Goal: Task Accomplishment & Management: Complete application form

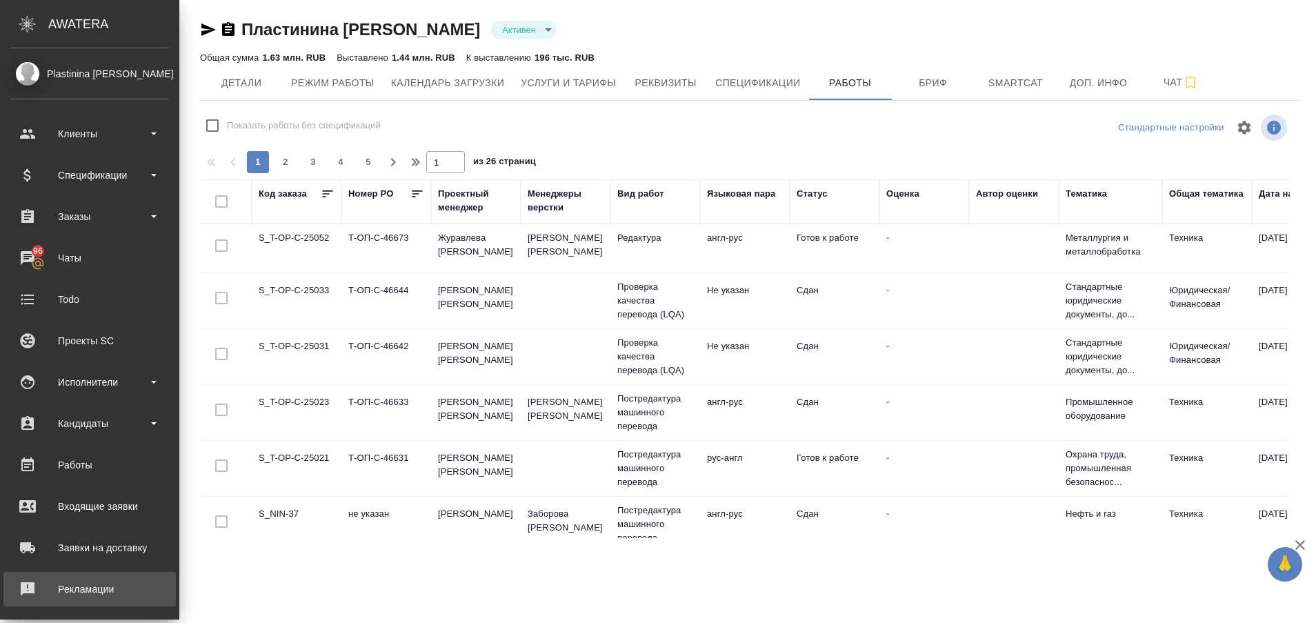
drag, startPoint x: 0, startPoint y: 0, endPoint x: 74, endPoint y: 586, distance: 590.2
click at [74, 586] on div "Рекламации" at bounding box center [89, 589] width 159 height 21
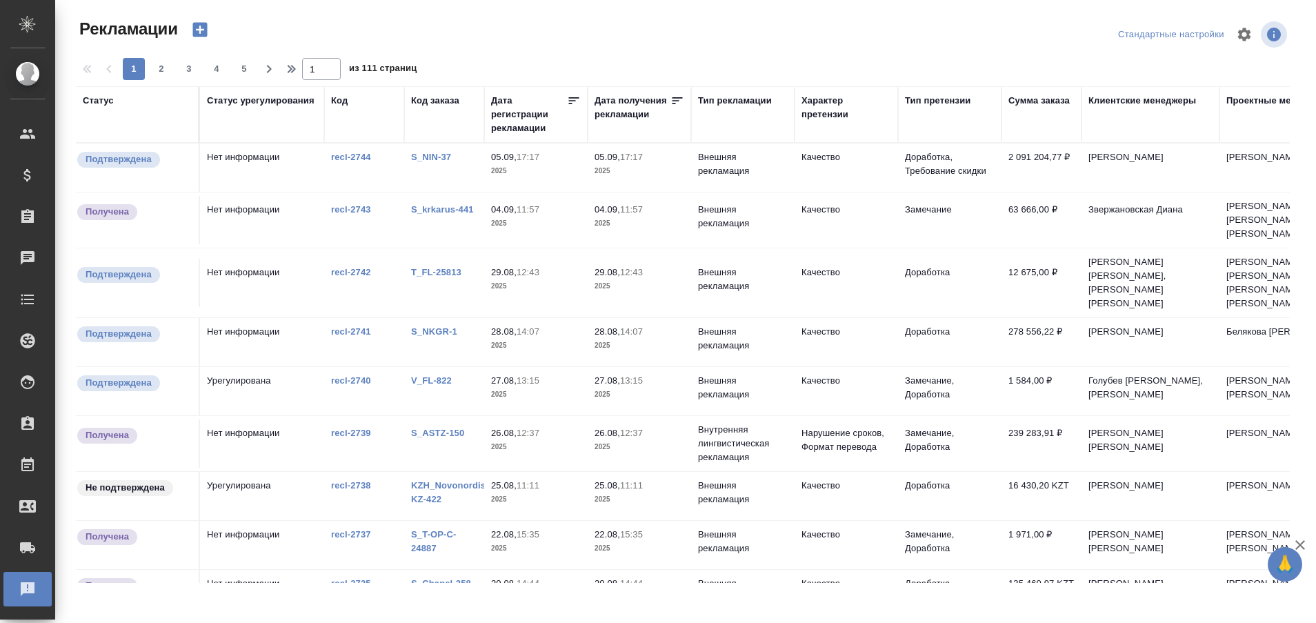
click at [428, 161] on link "S_NIN-37" at bounding box center [431, 157] width 40 height 10
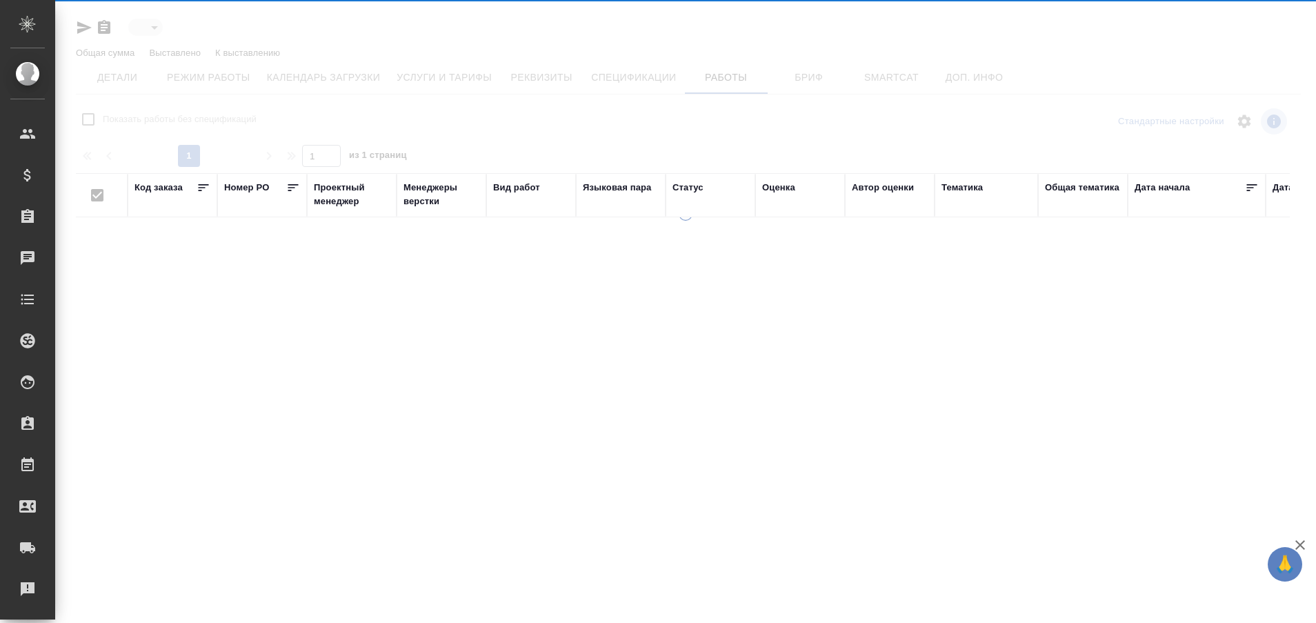
type input "active"
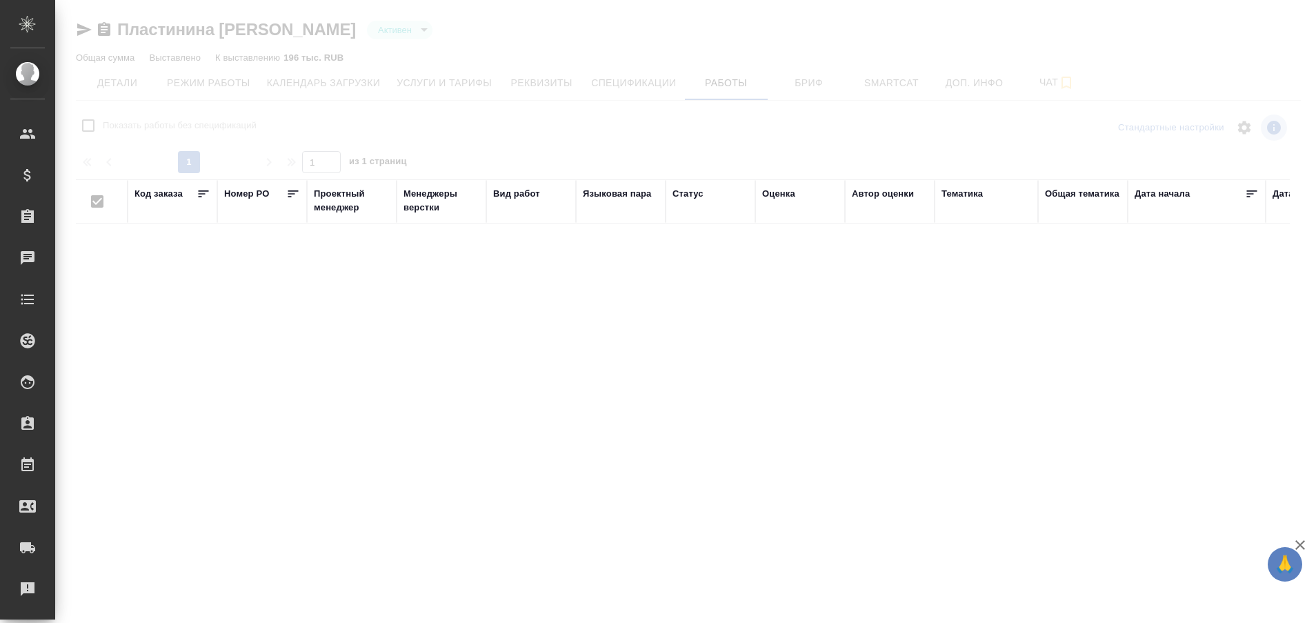
checkbox input "false"
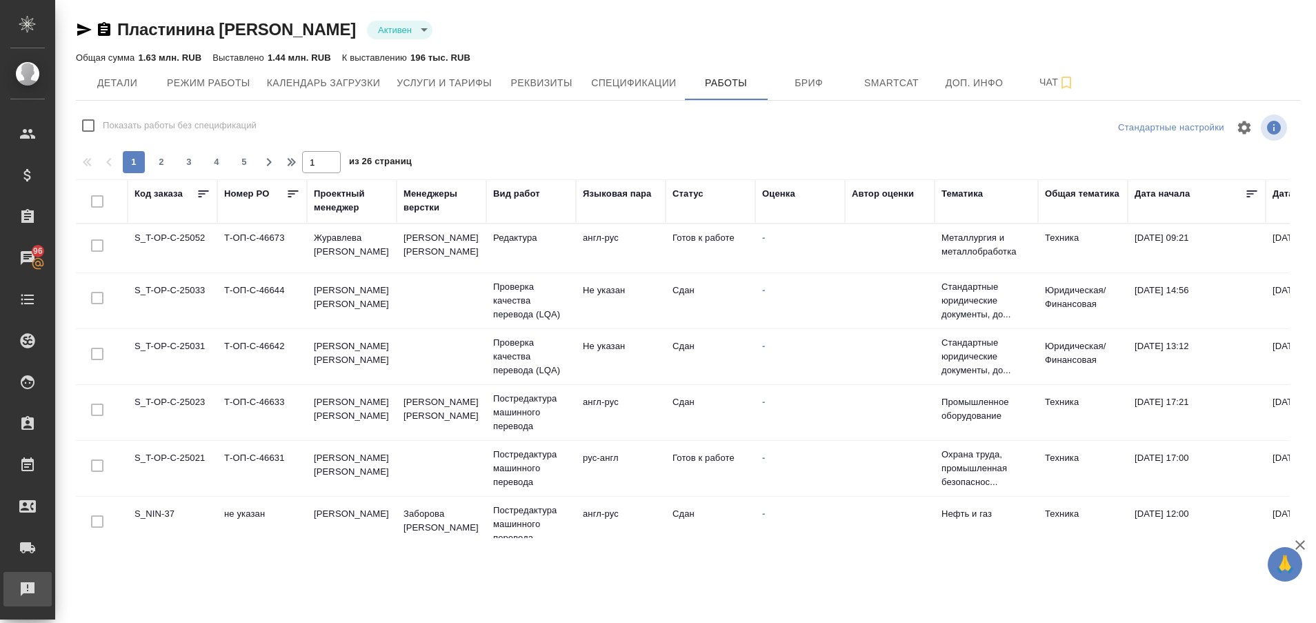
click at [25, 600] on link "Рекламации" at bounding box center [27, 589] width 48 height 34
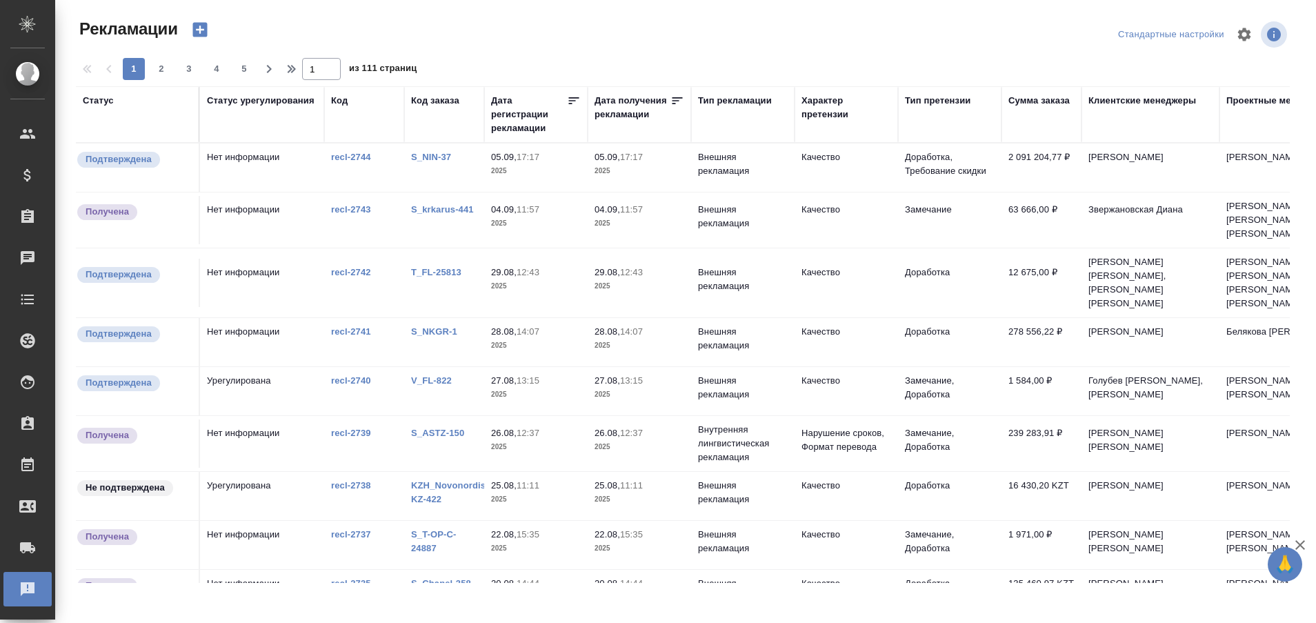
click at [428, 157] on link "S_NIN-37" at bounding box center [431, 157] width 40 height 10
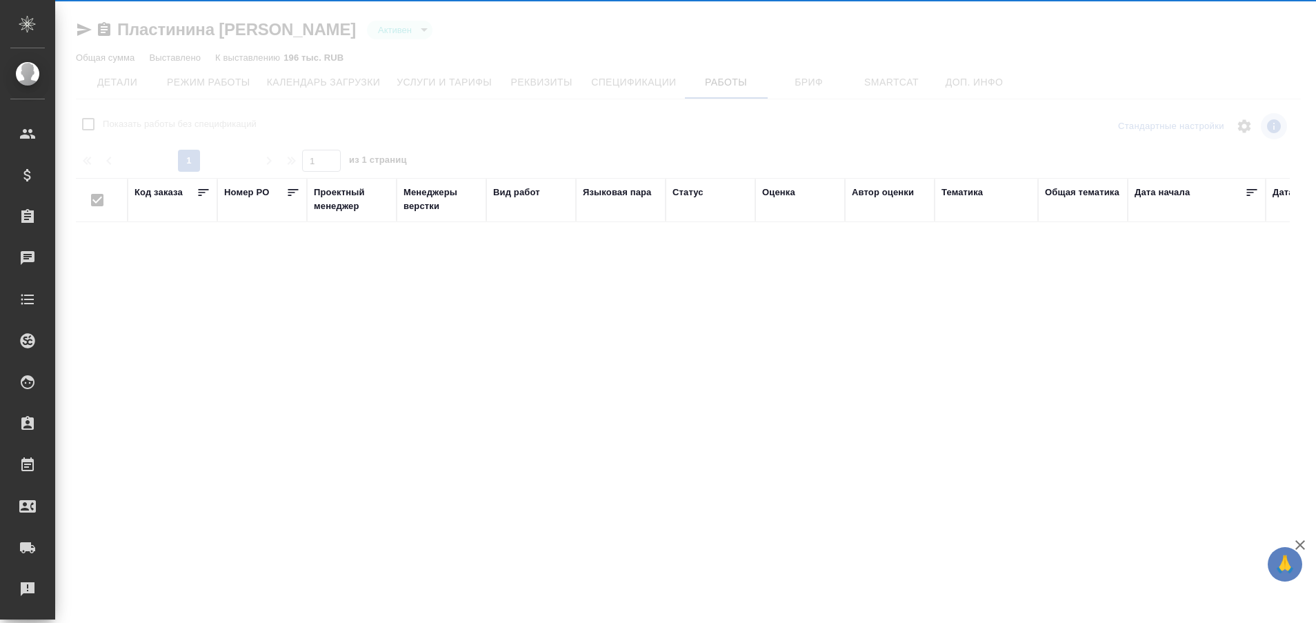
type input "active"
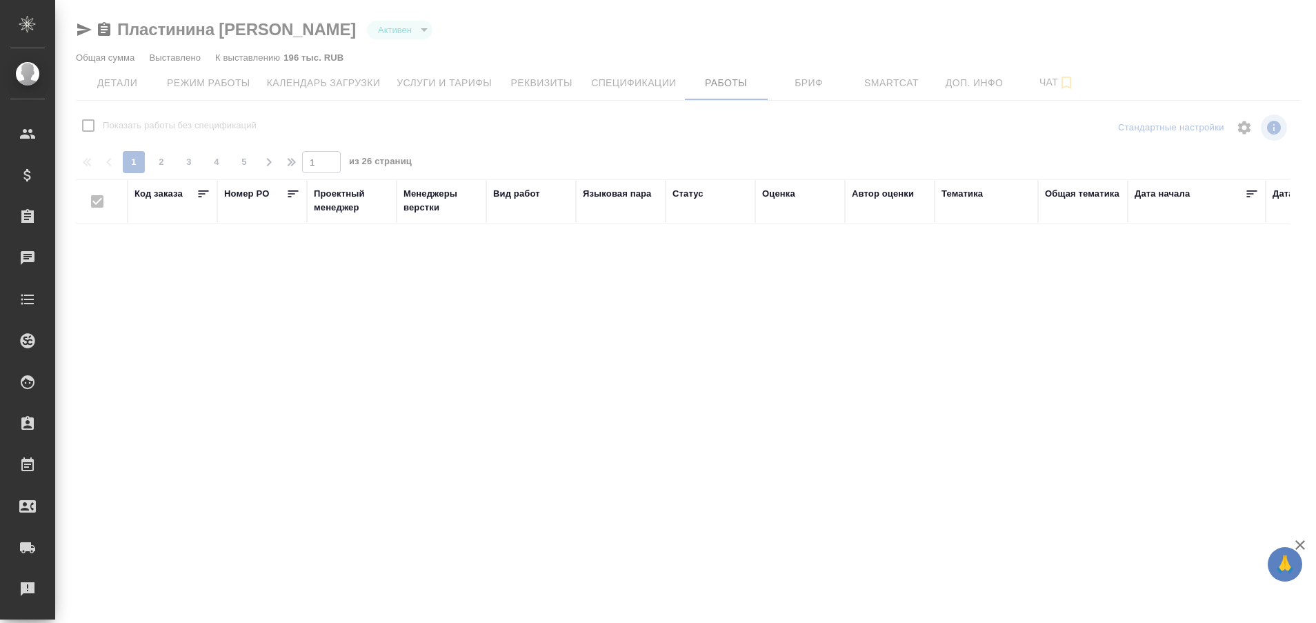
checkbox input "false"
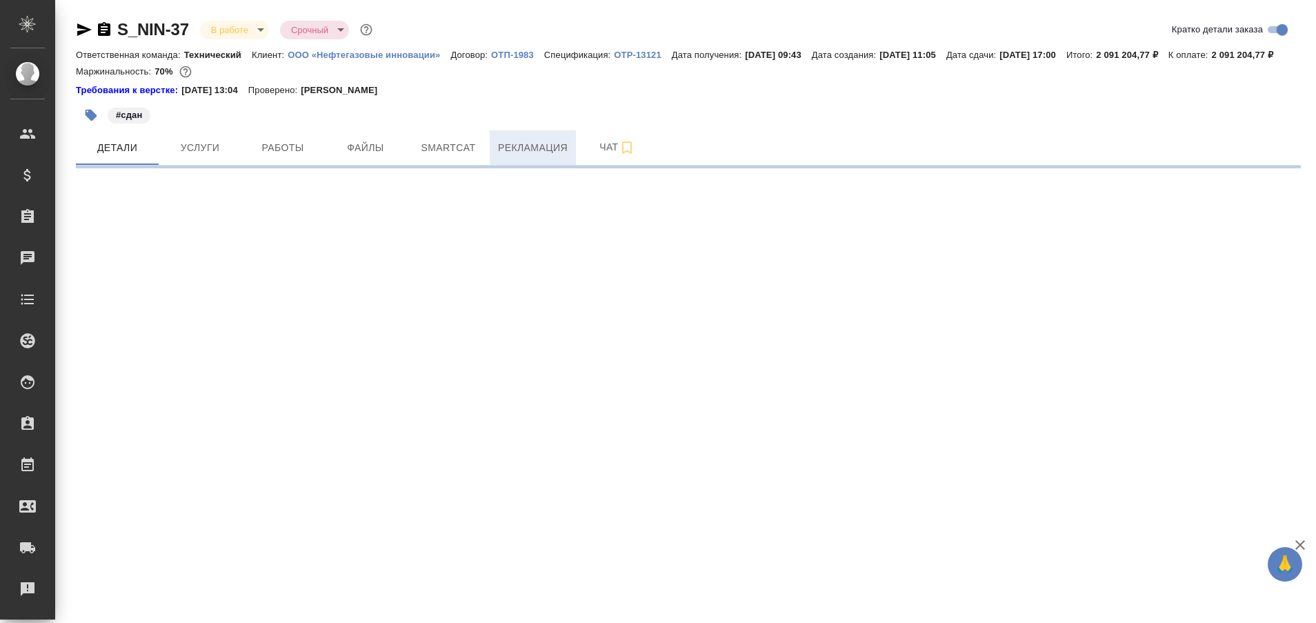
select select "RU"
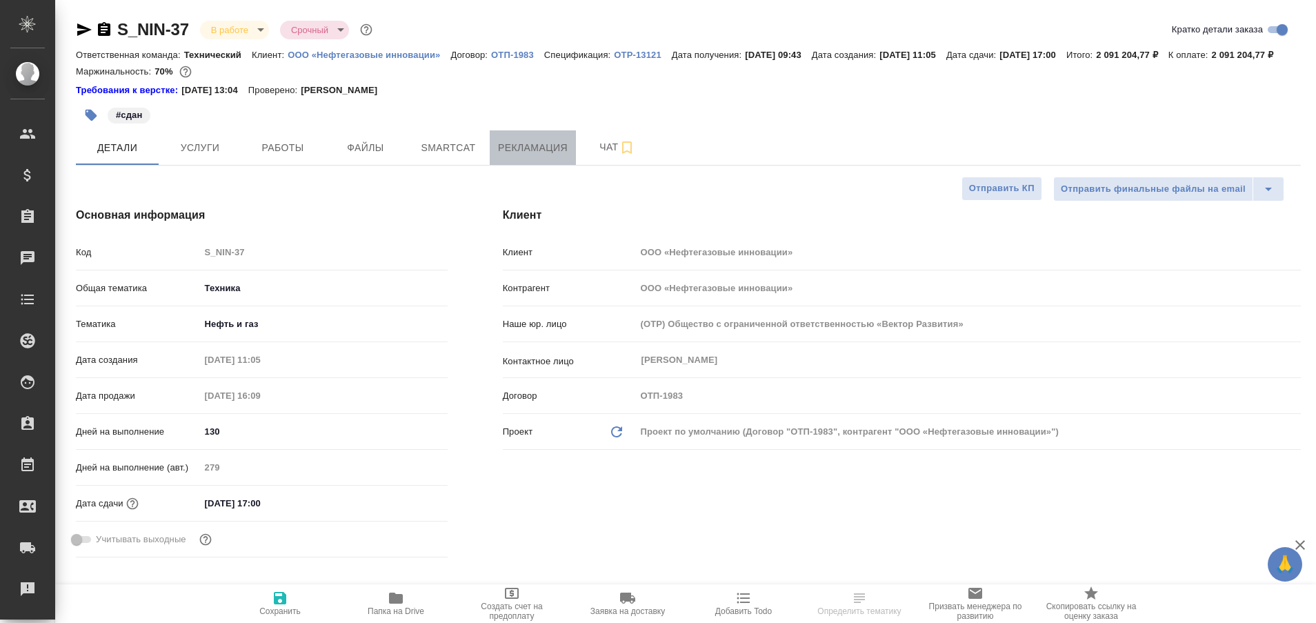
click at [533, 157] on span "Рекламация" at bounding box center [533, 147] width 70 height 17
type textarea "x"
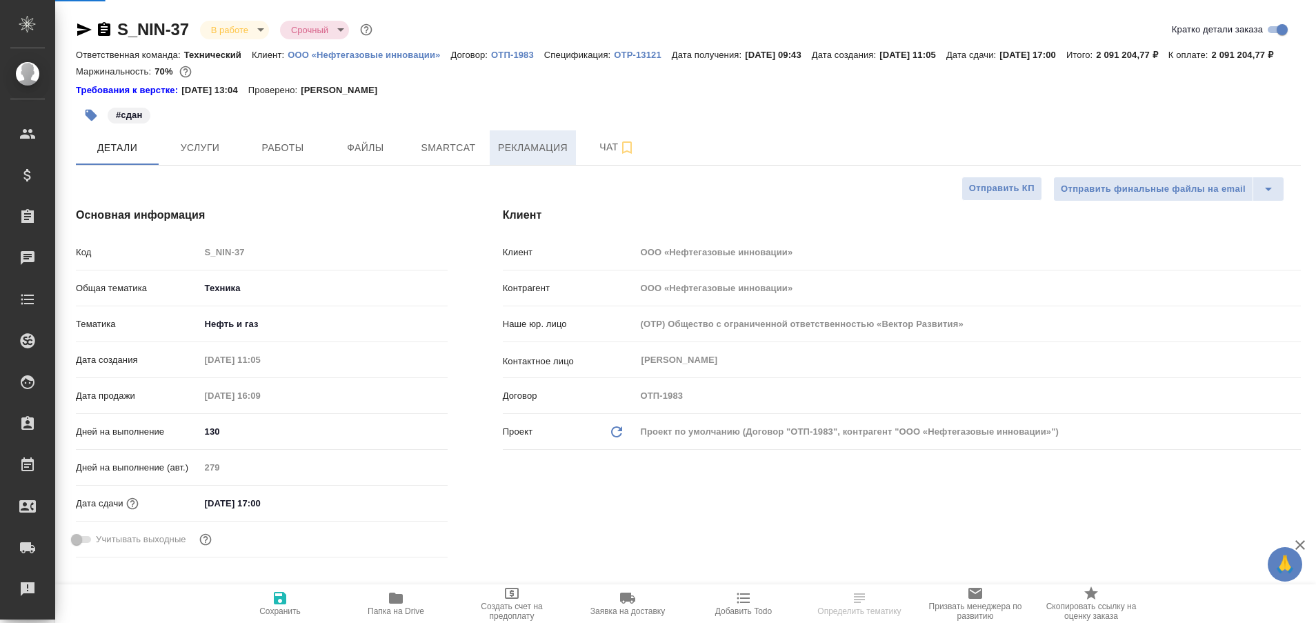
type textarea "x"
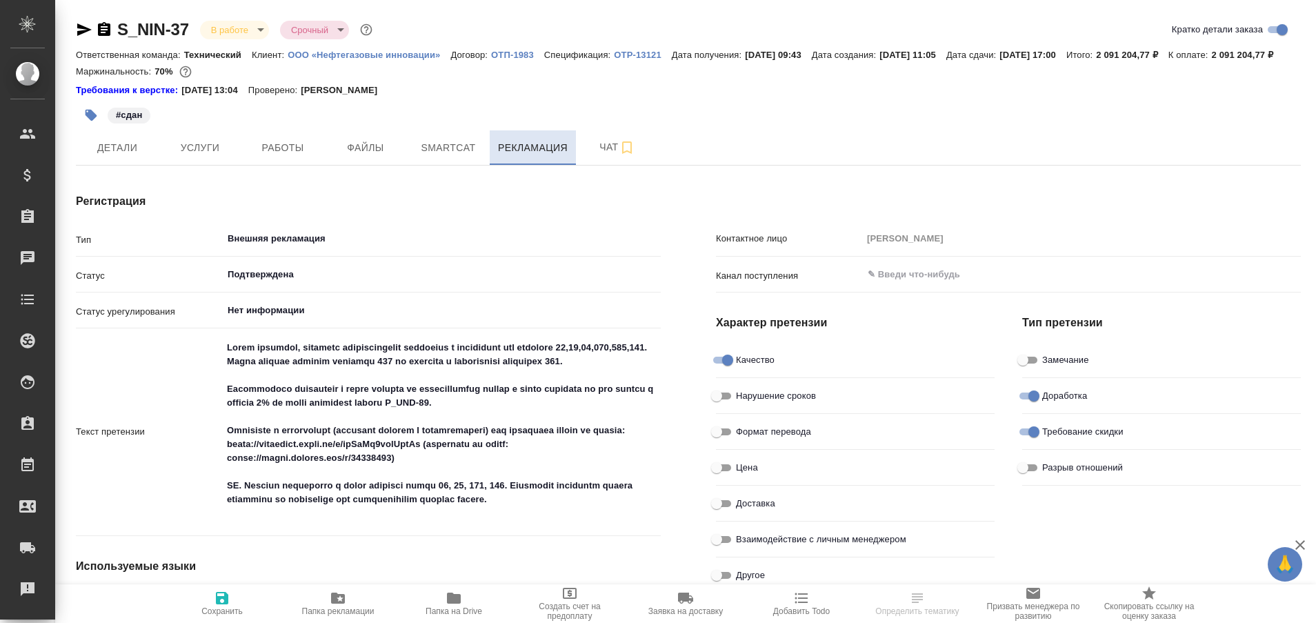
type textarea "x"
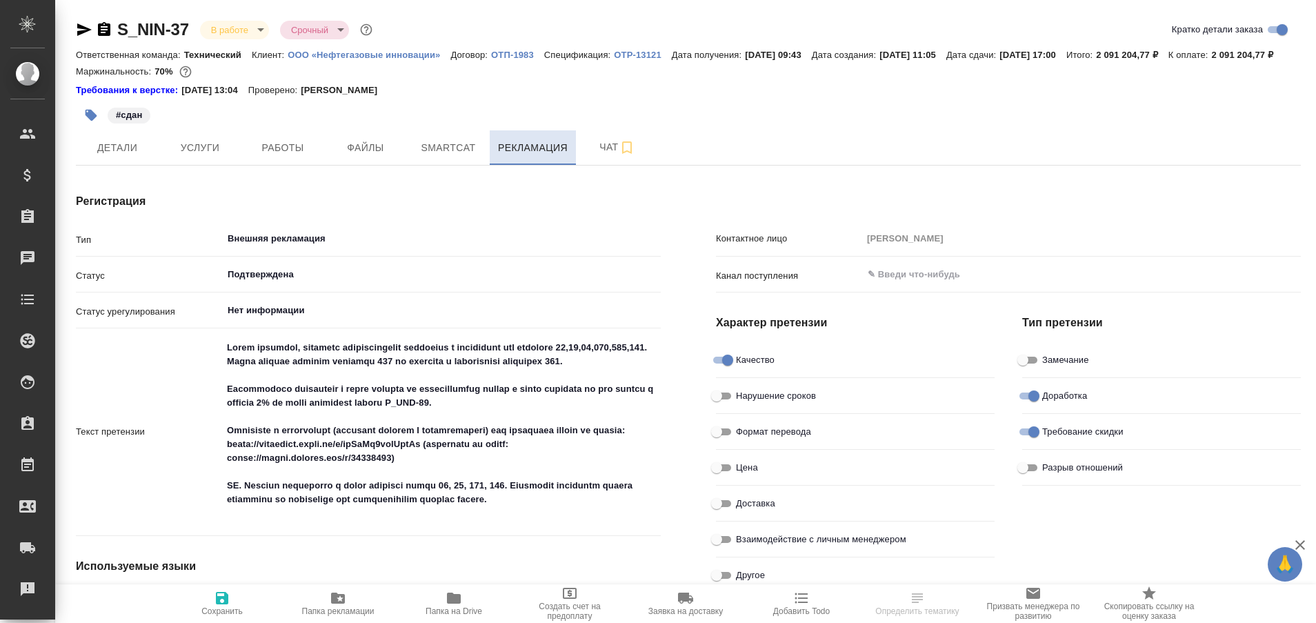
type textarea "x"
type input "Лингвистические причины"
type input "Пропуск этапа процесса"
type textarea "x"
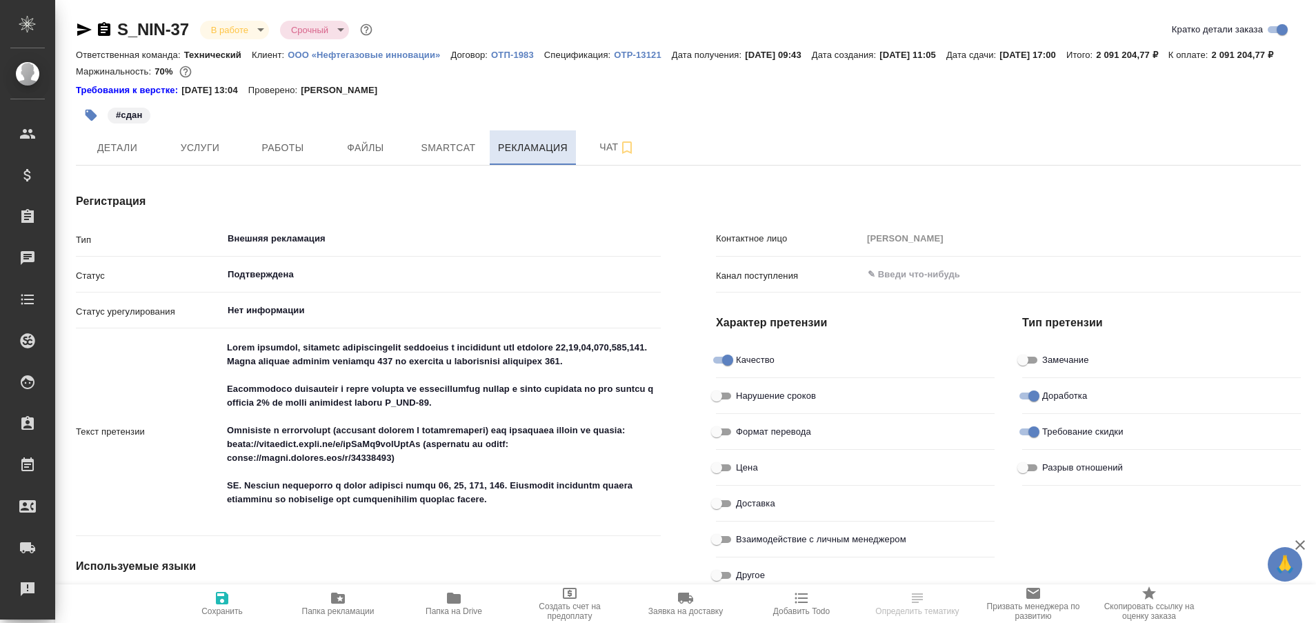
type input "[PERSON_NAME]"
type input "[PERSON_NAME] Дарья"
type textarea "x"
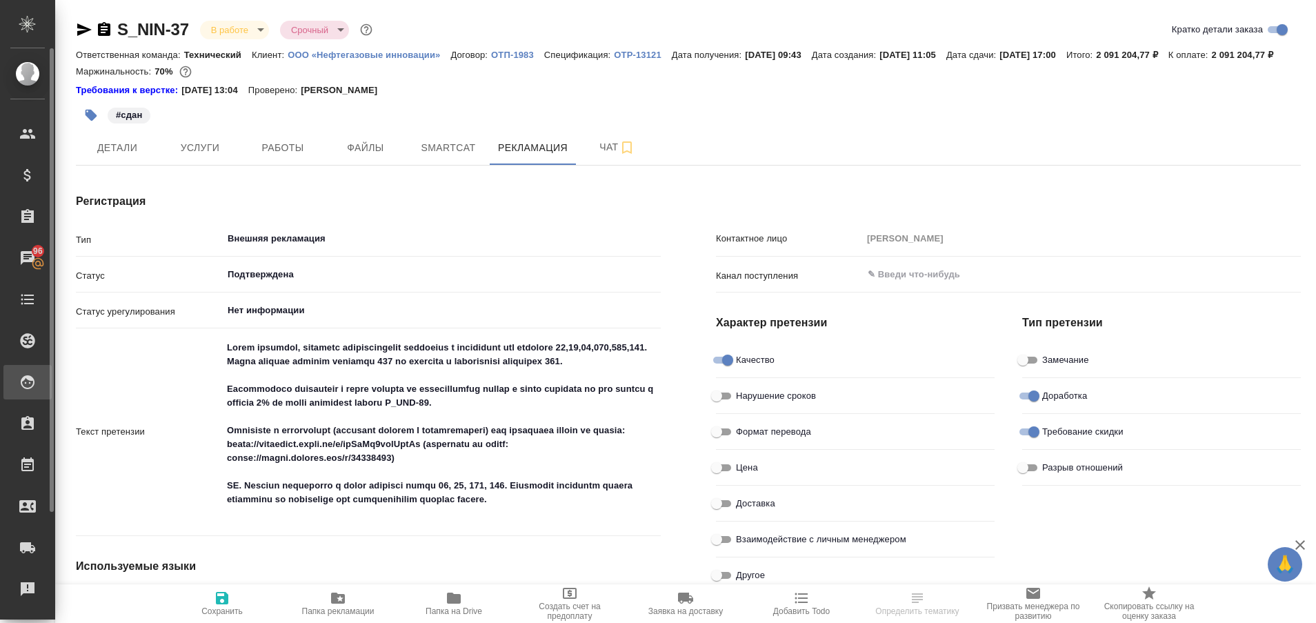
type textarea "x"
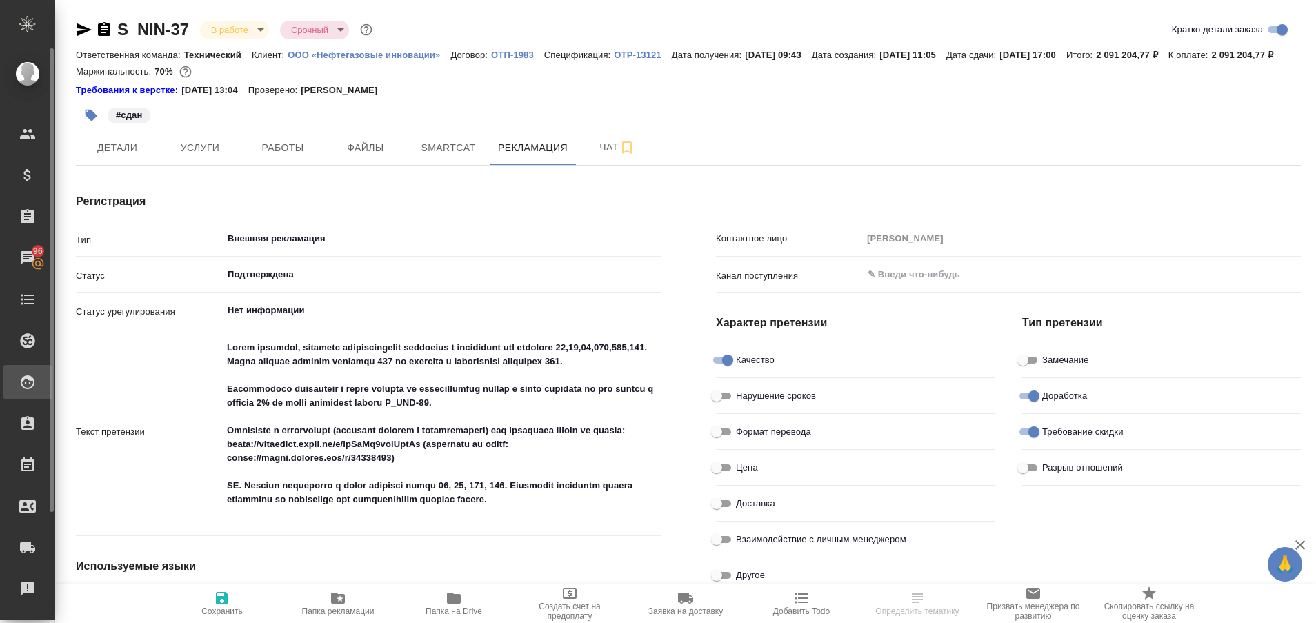
type textarea "x"
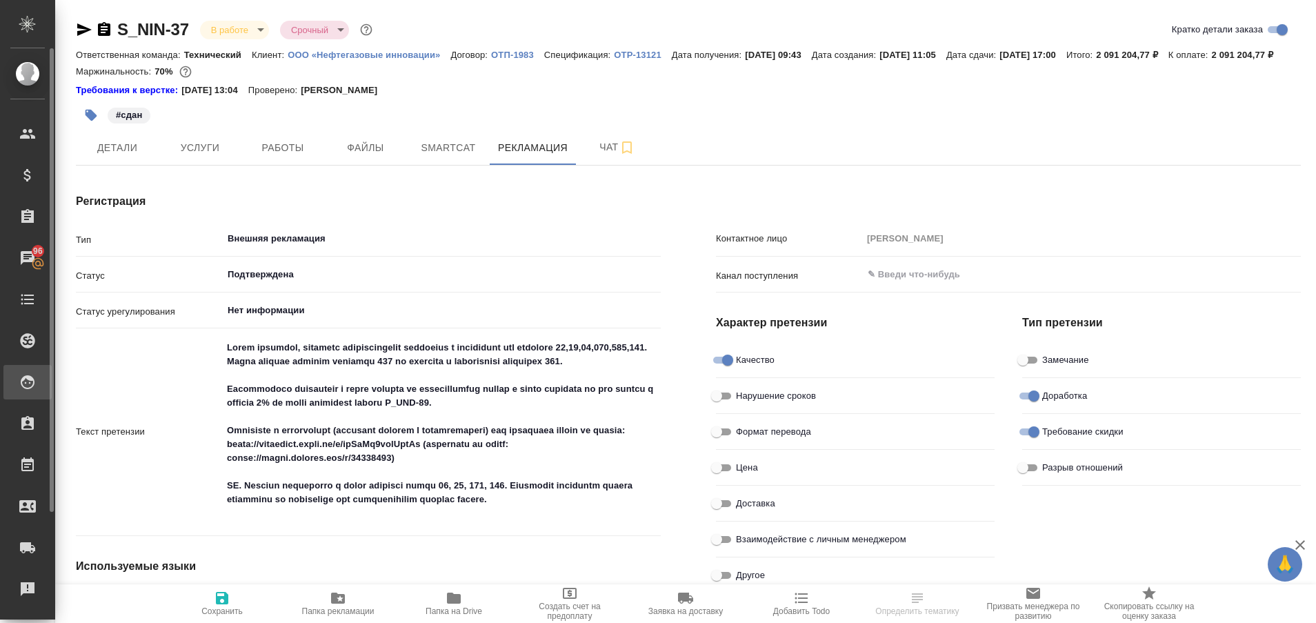
type textarea "x"
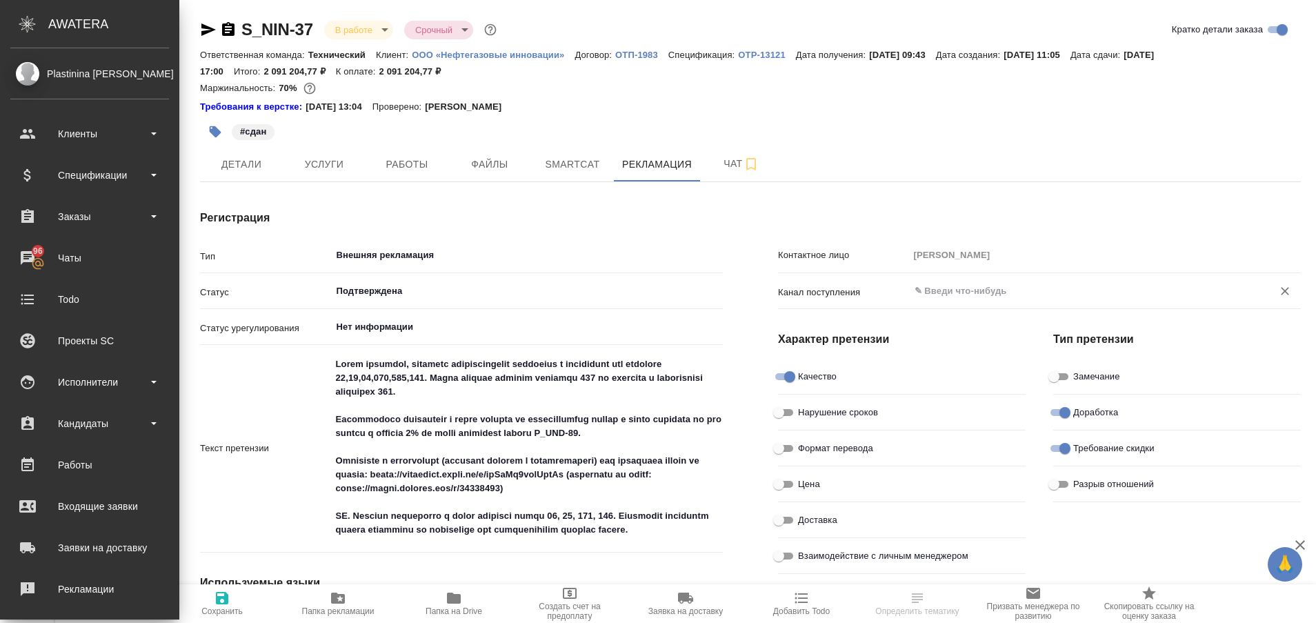
type textarea "x"
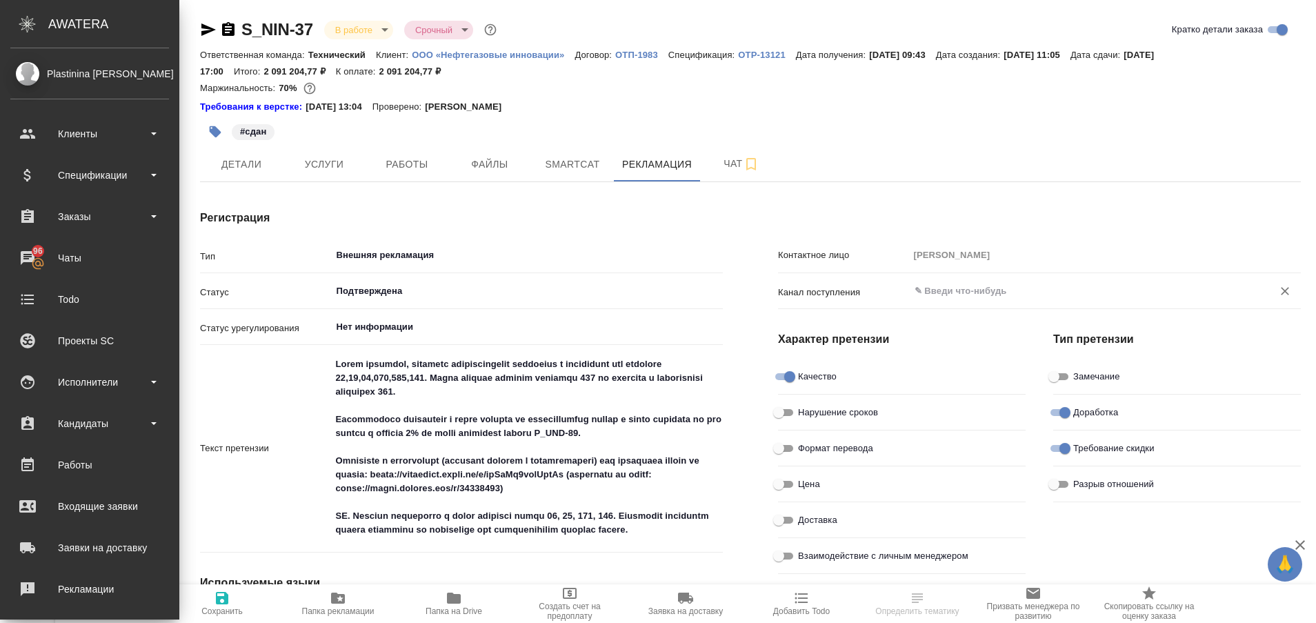
type textarea "x"
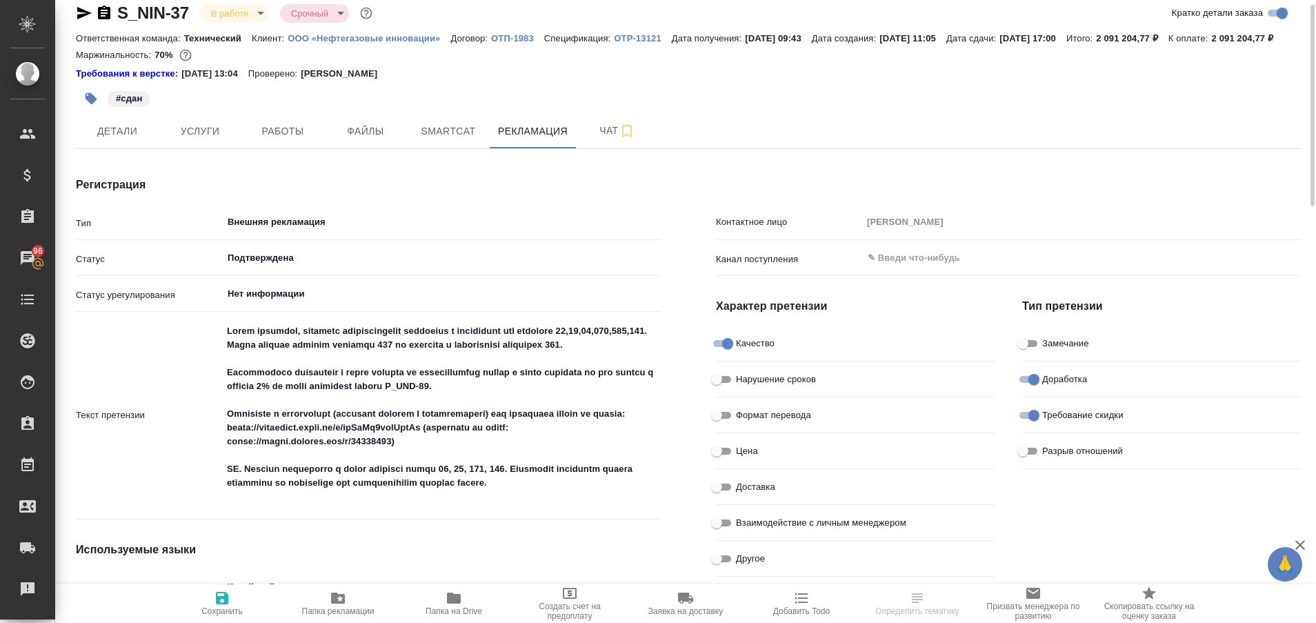
scroll to position [21, 0]
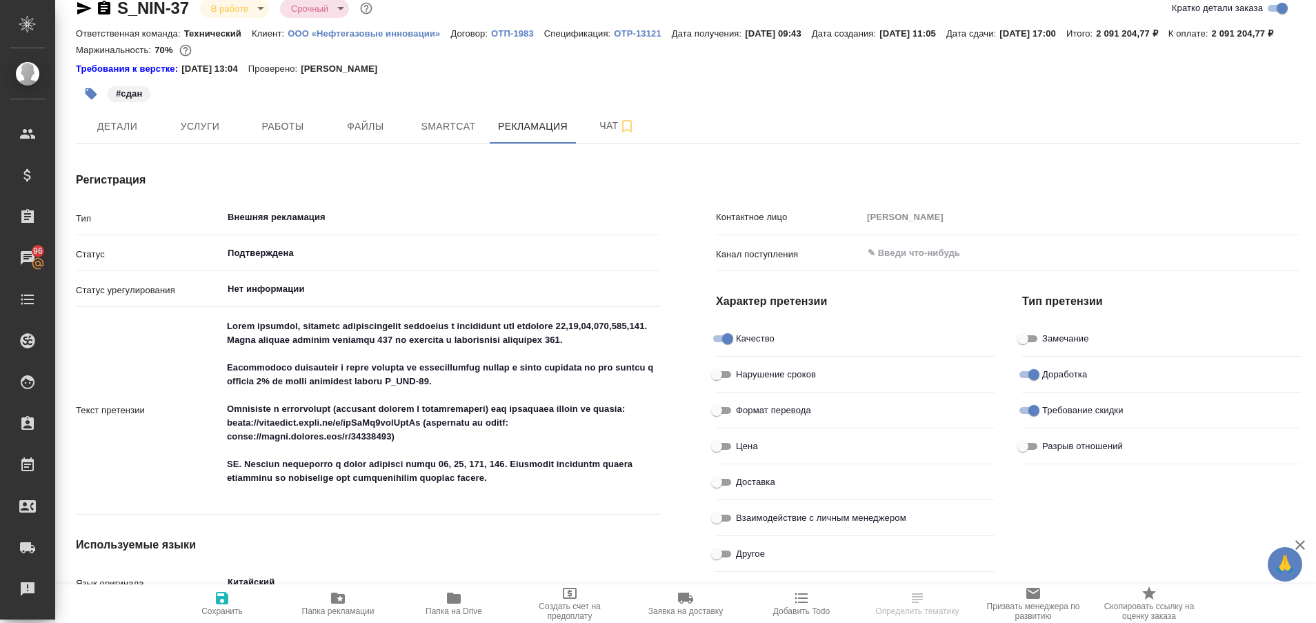
type textarea "x"
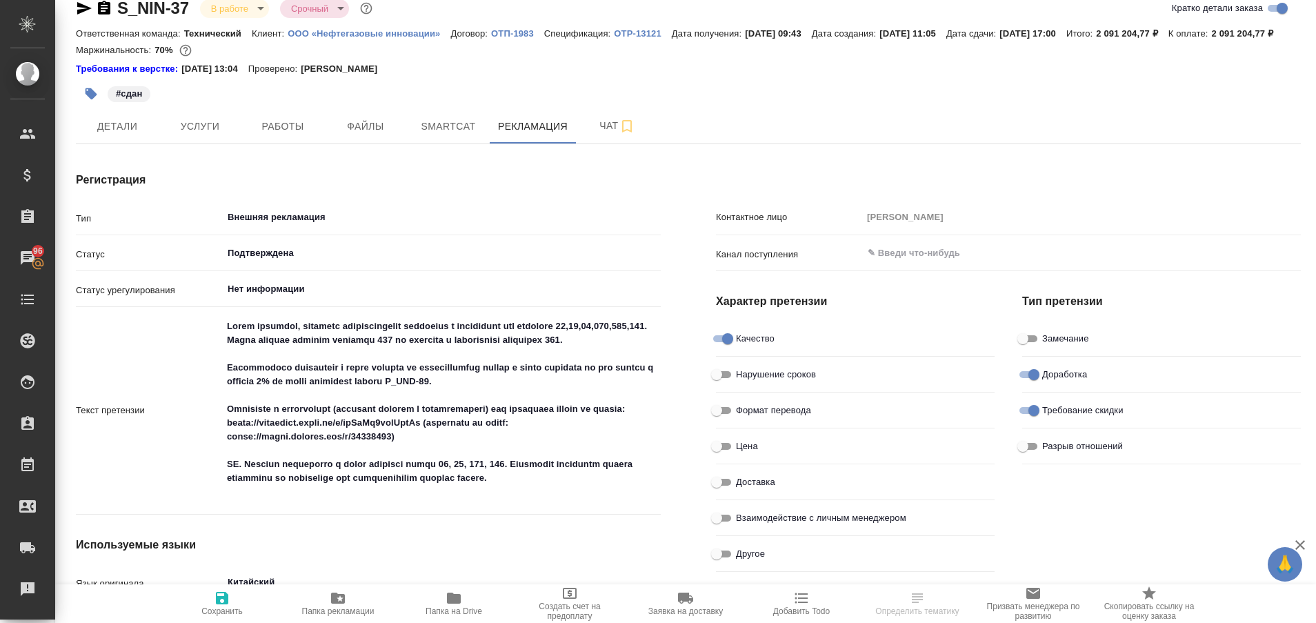
type textarea "x"
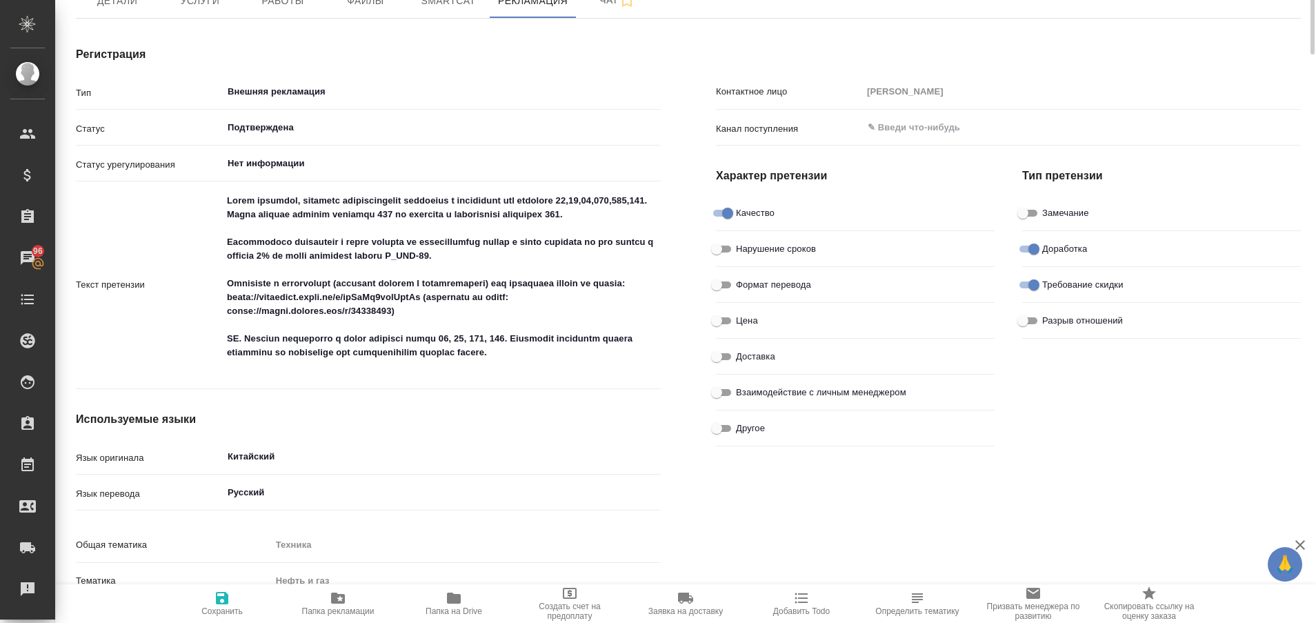
scroll to position [0, 0]
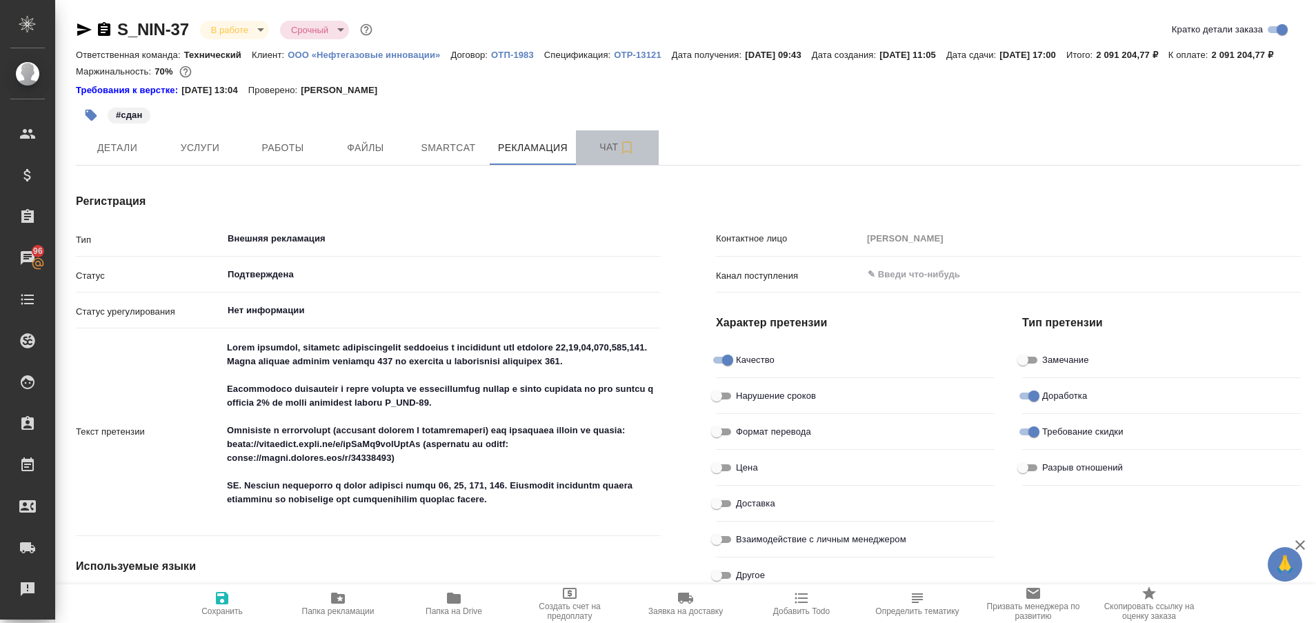
click at [604, 156] on span "Чат" at bounding box center [617, 147] width 66 height 17
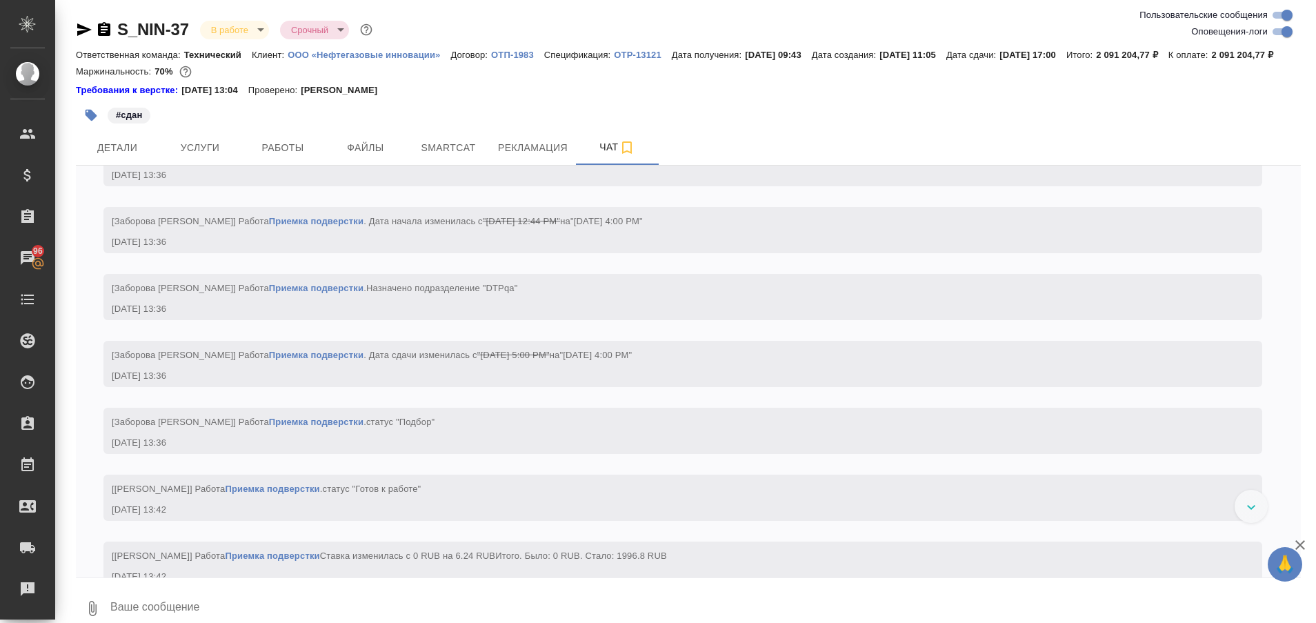
scroll to position [72745, 0]
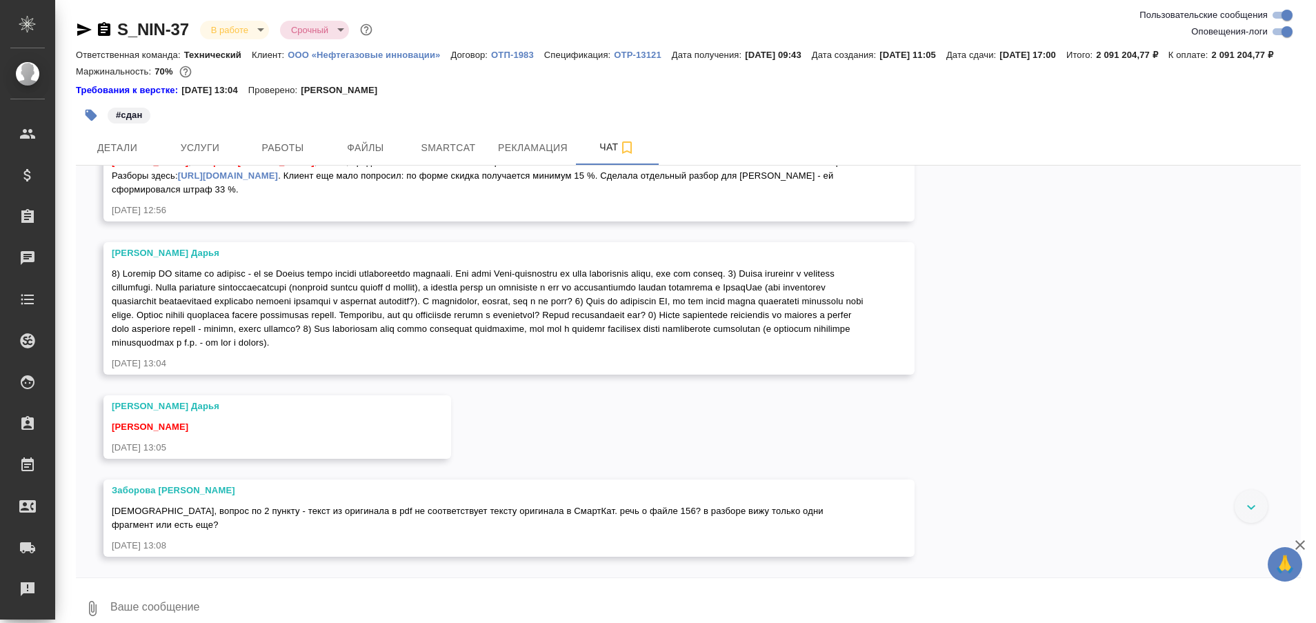
scroll to position [73150, 0]
click at [1243, 523] on div at bounding box center [1251, 506] width 33 height 33
click at [1250, 510] on icon at bounding box center [1251, 507] width 9 height 5
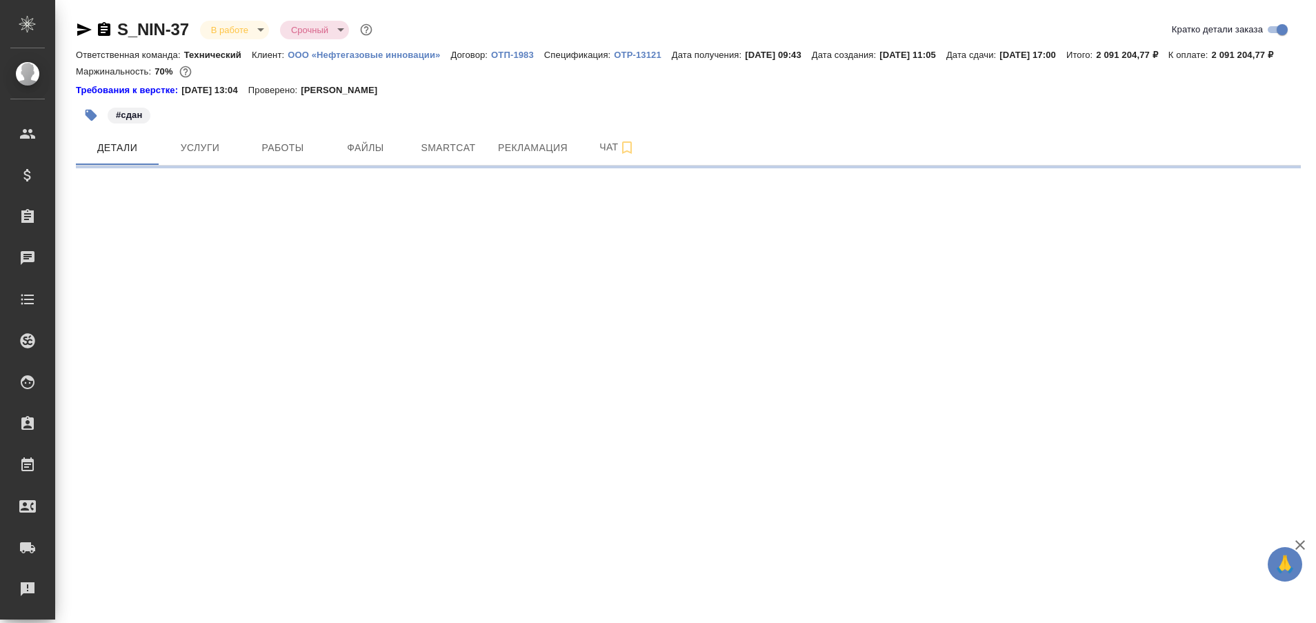
select select "RU"
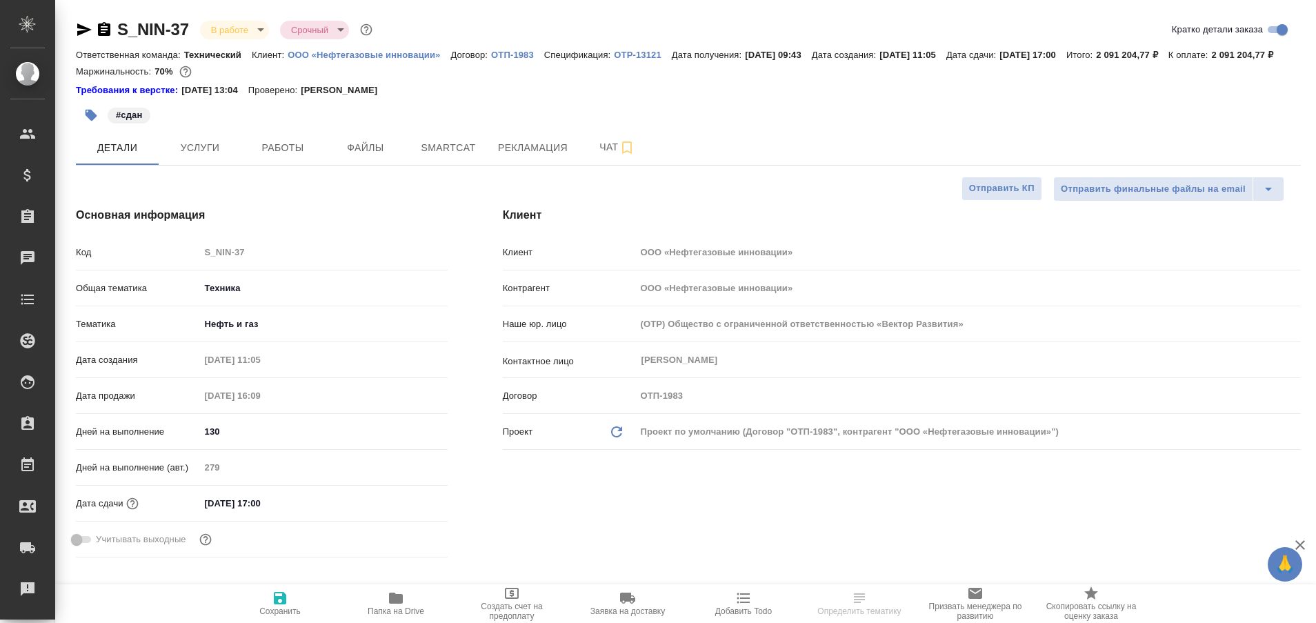
type textarea "x"
click at [437, 157] on span "Smartcat" at bounding box center [448, 147] width 66 height 17
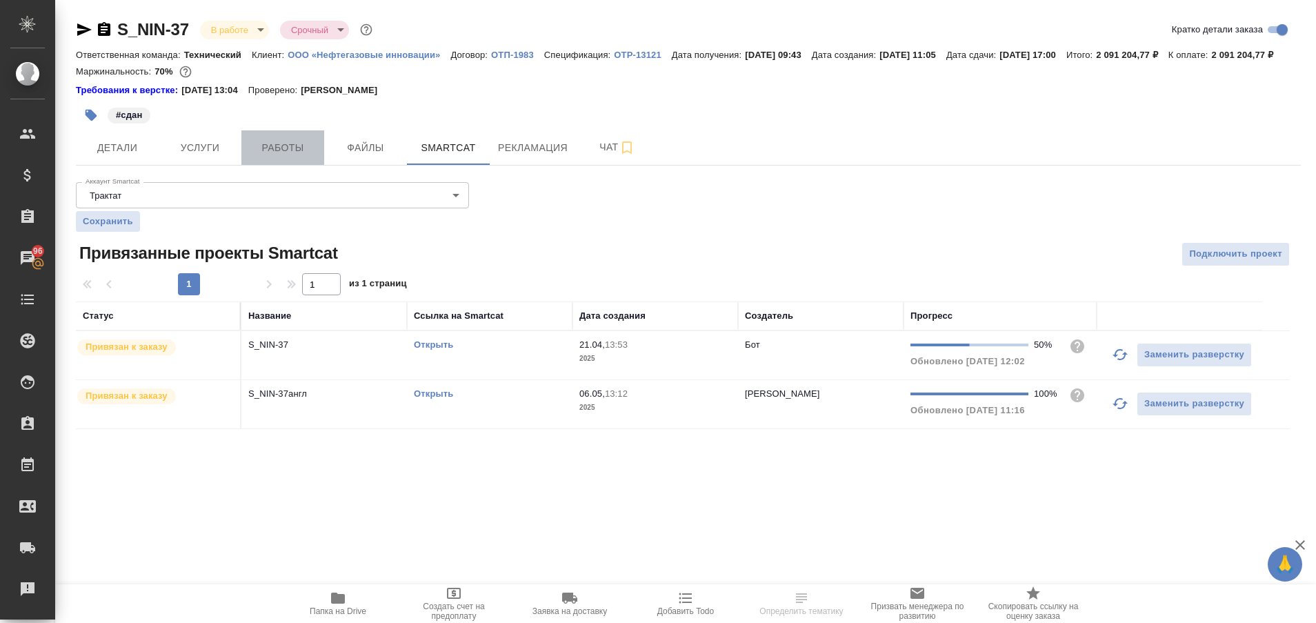
click at [303, 157] on span "Работы" at bounding box center [283, 147] width 66 height 17
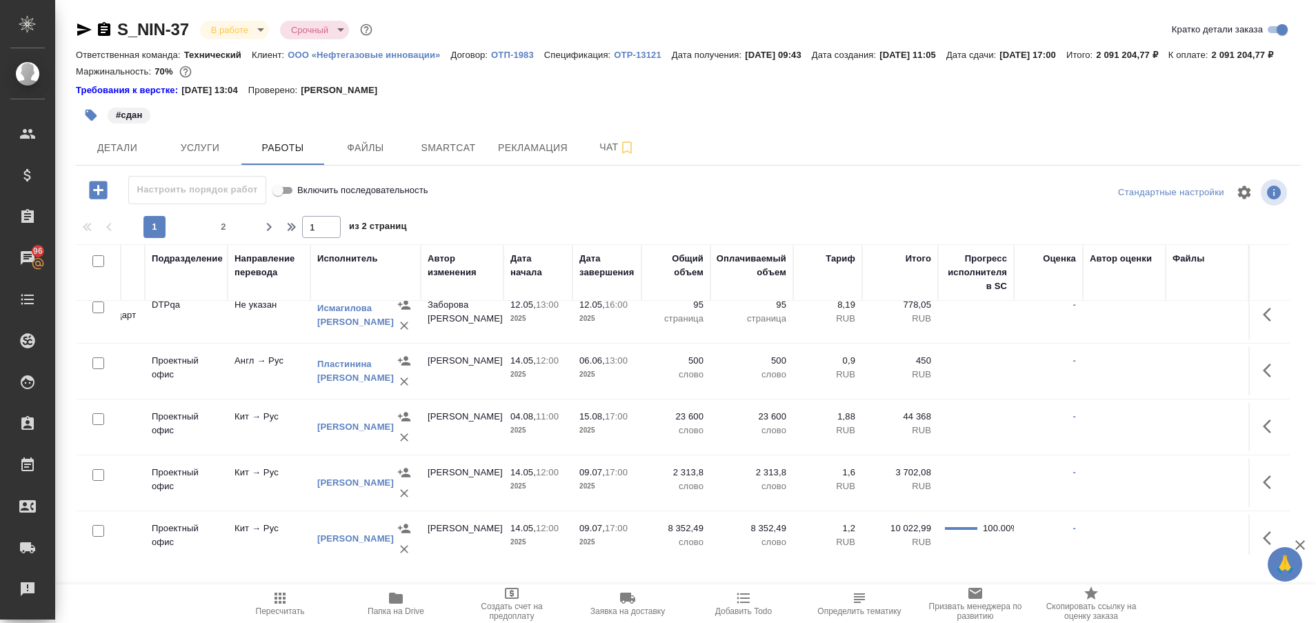
scroll to position [1160, 281]
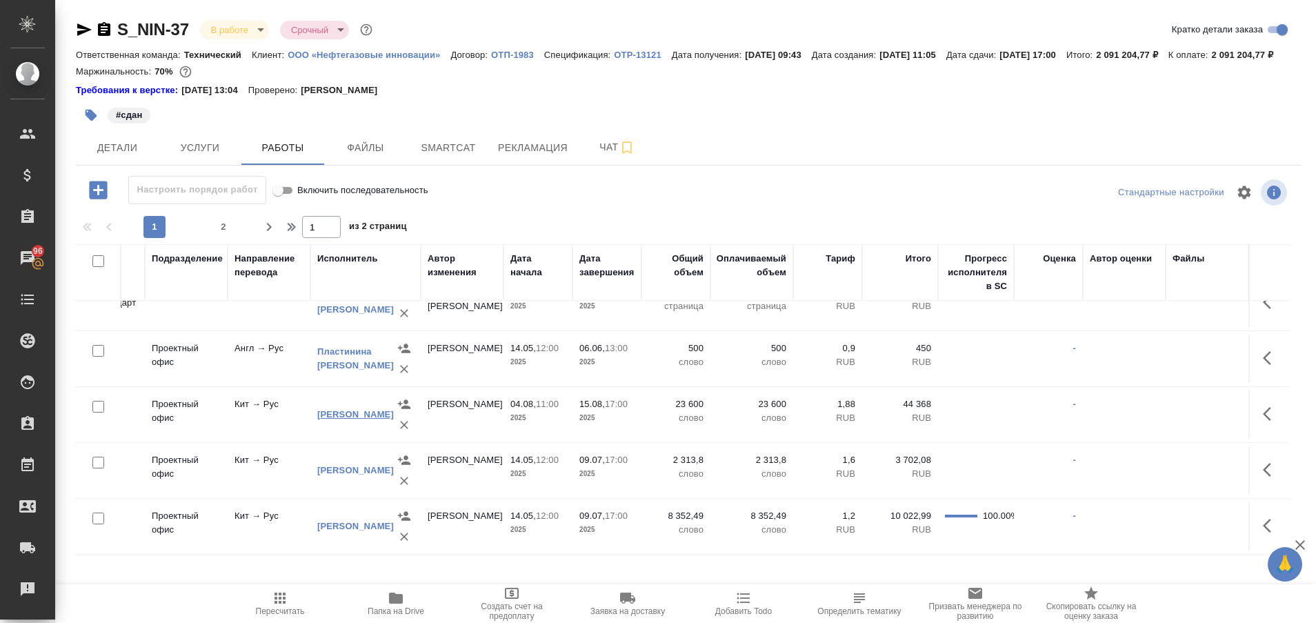
click at [337, 417] on link "[PERSON_NAME]" at bounding box center [355, 414] width 77 height 10
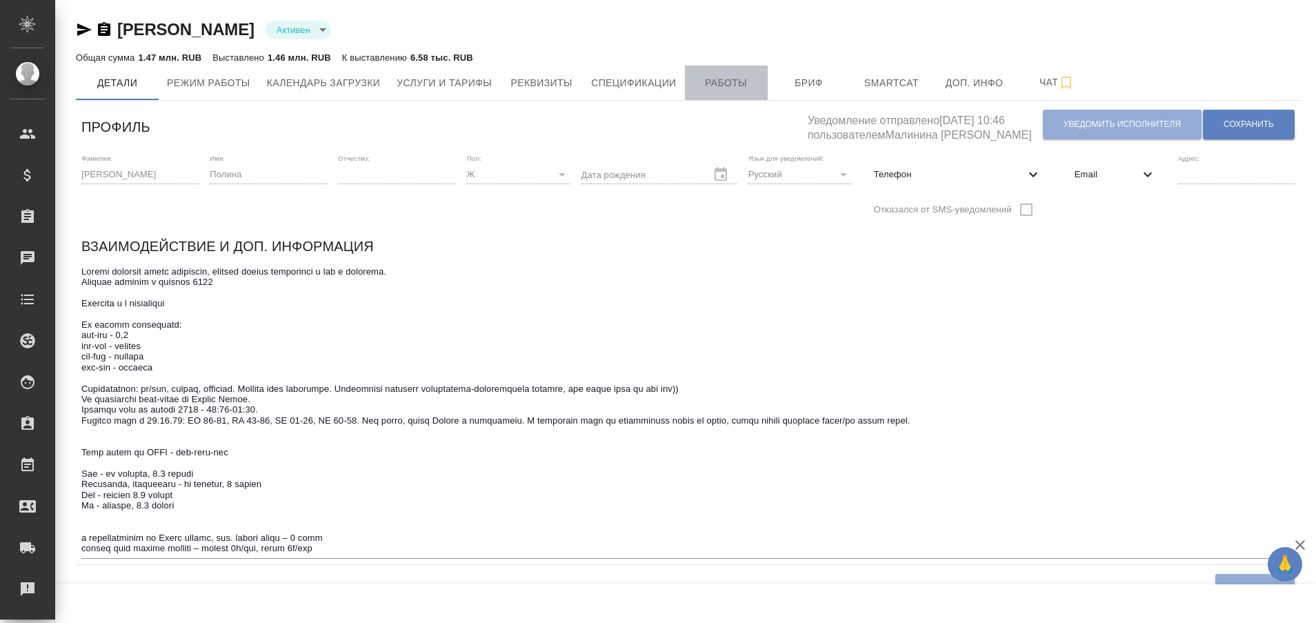
click at [748, 97] on button "Работы" at bounding box center [726, 83] width 83 height 34
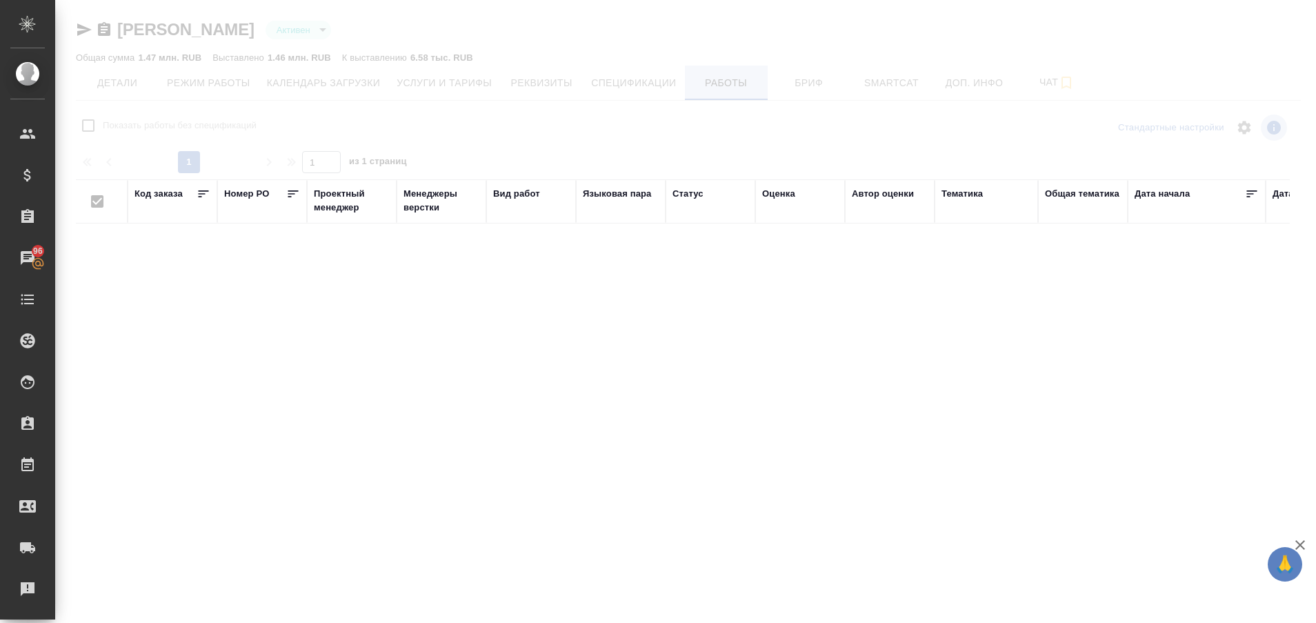
checkbox input "false"
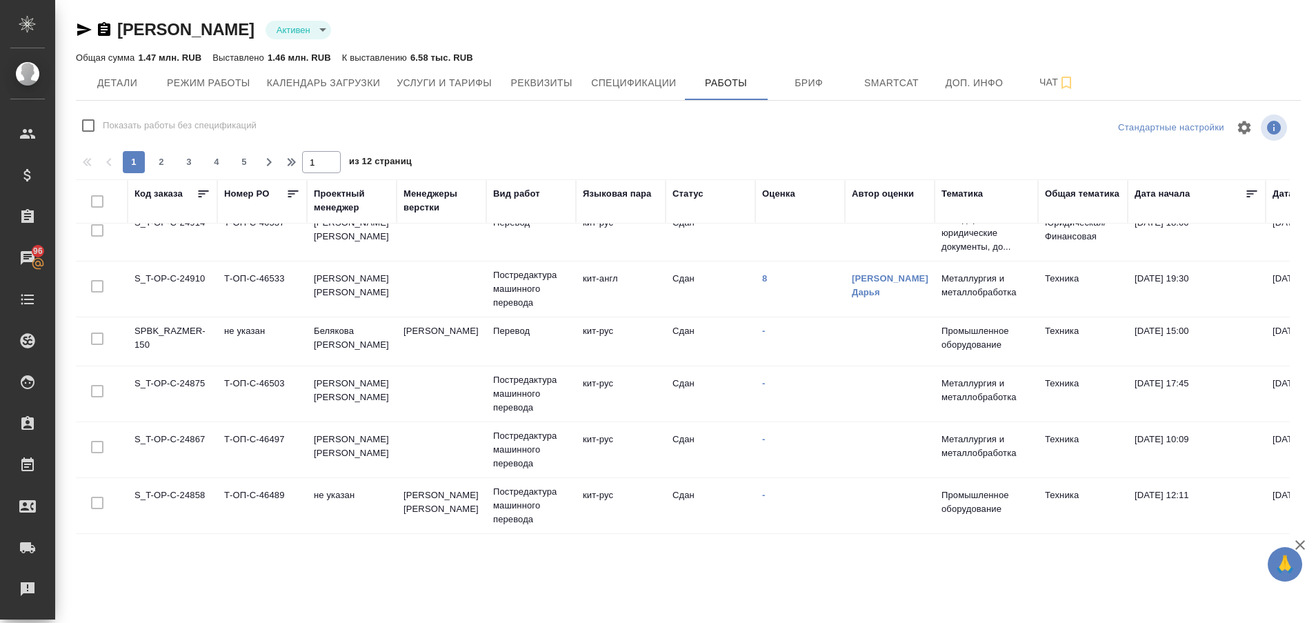
scroll to position [1044, 0]
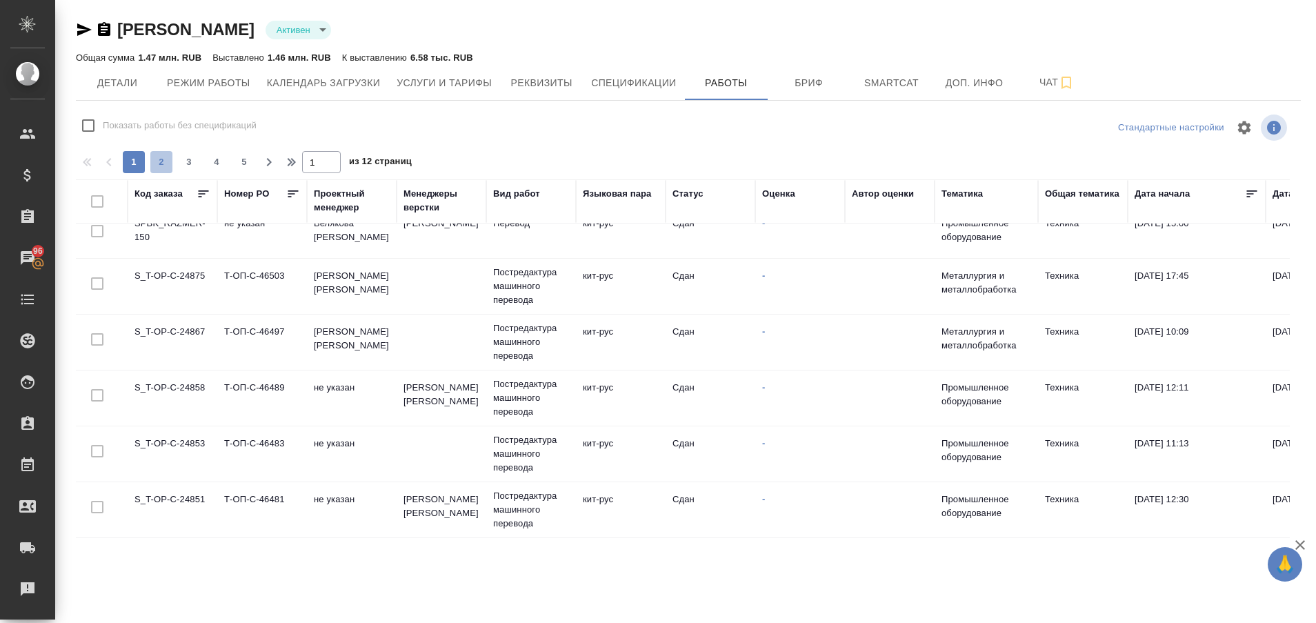
click at [159, 159] on span "2" at bounding box center [161, 162] width 22 height 14
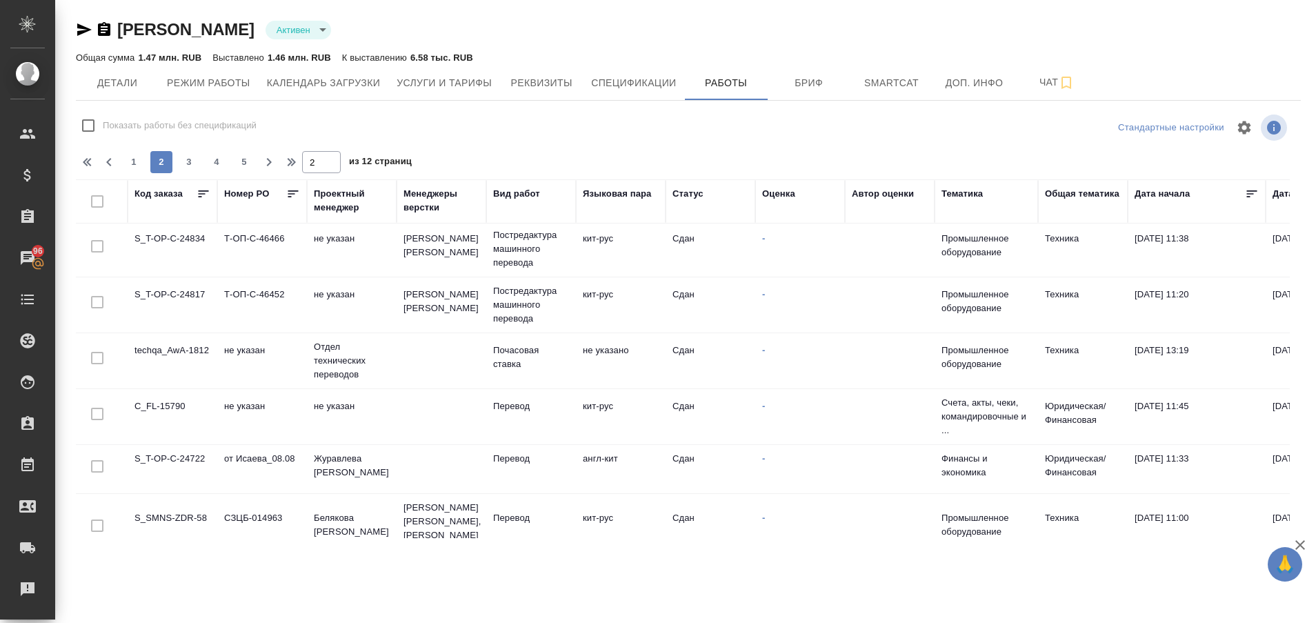
scroll to position [0, 0]
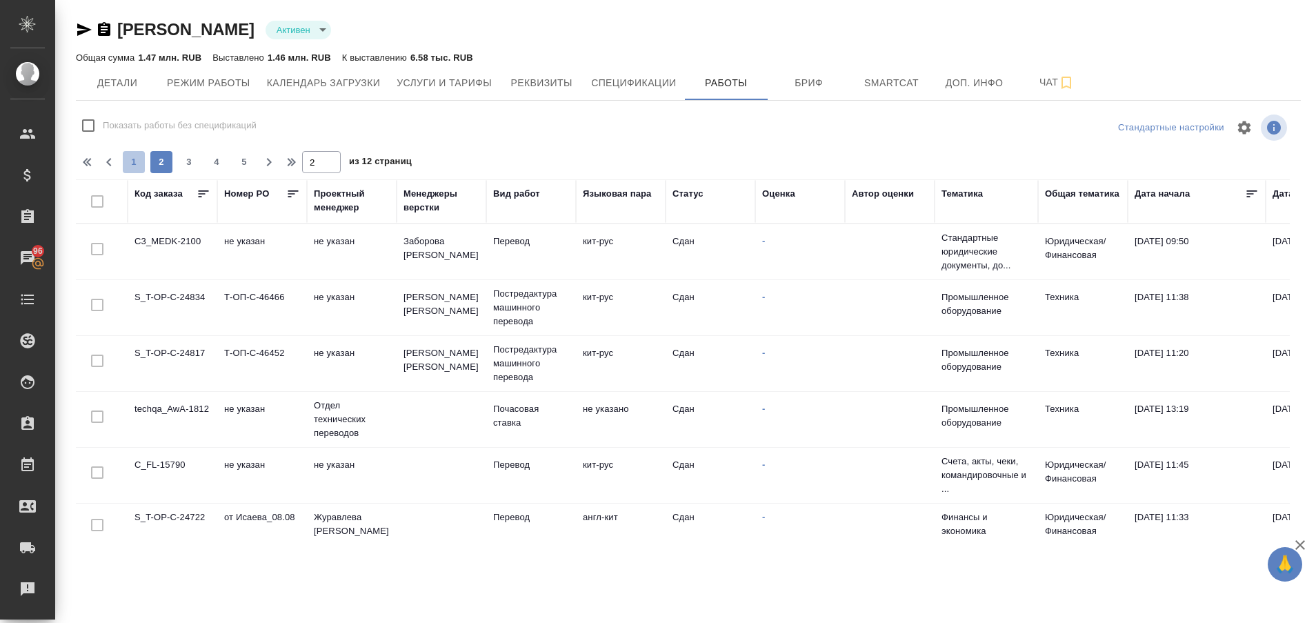
click at [136, 154] on button "1" at bounding box center [134, 162] width 22 height 22
type input "1"
